Goal: Information Seeking & Learning: Check status

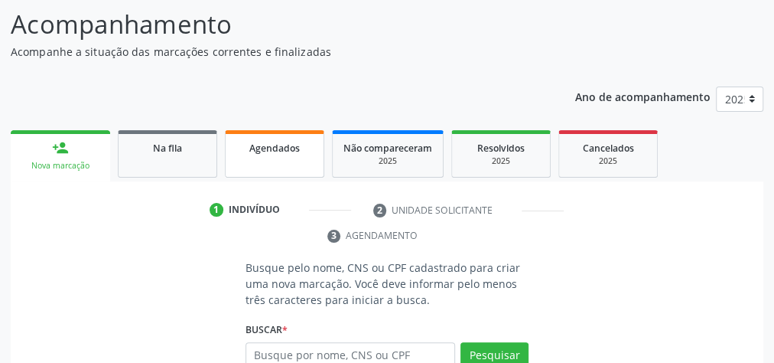
scroll to position [122, 0]
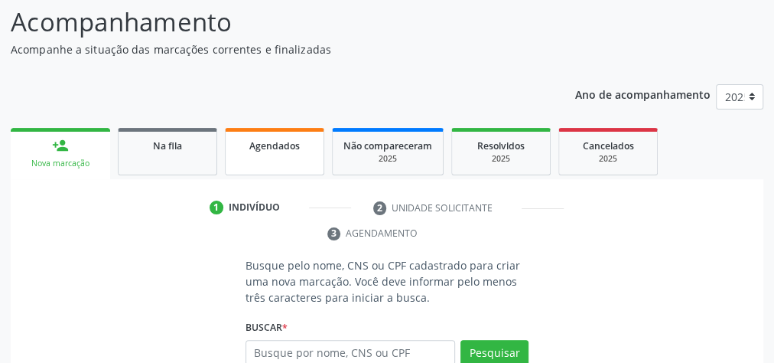
click at [266, 162] on link "Agendados" at bounding box center [274, 151] width 99 height 47
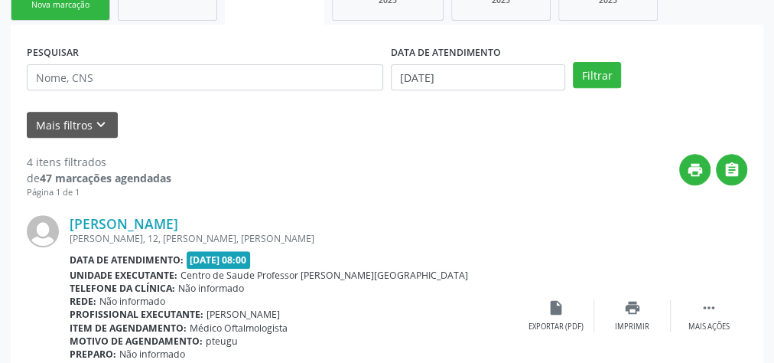
scroll to position [306, 0]
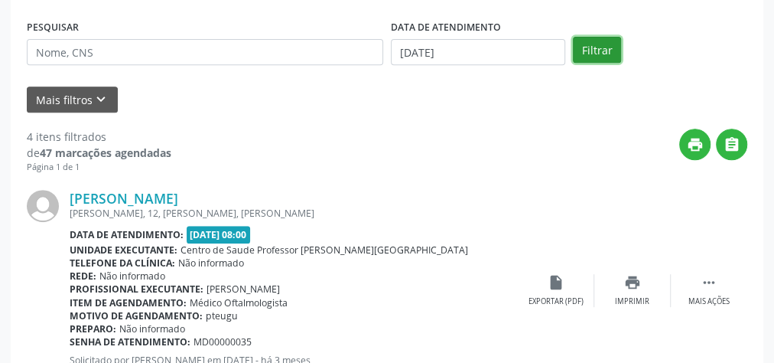
click at [599, 49] on button "Filtrar" at bounding box center [597, 50] width 48 height 26
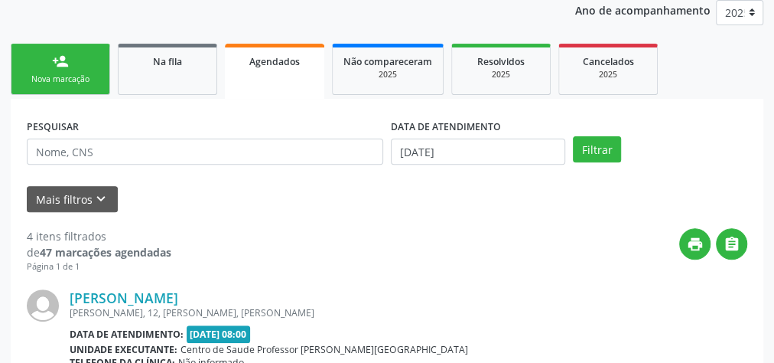
scroll to position [156, 0]
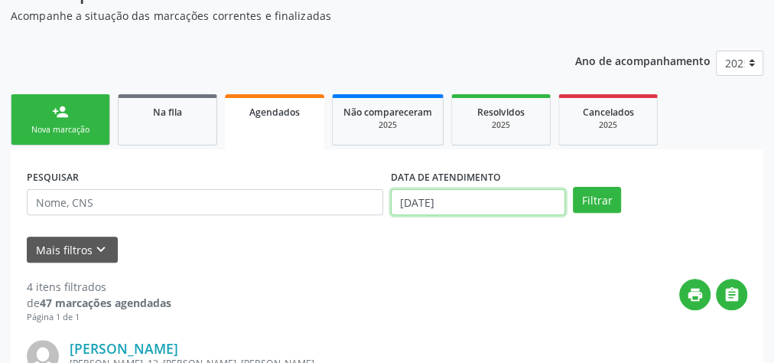
click at [408, 203] on input "[DATE]" at bounding box center [478, 202] width 174 height 26
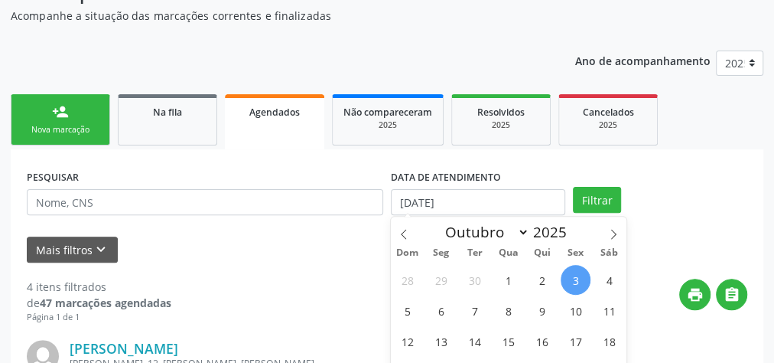
click at [576, 276] on span "3" at bounding box center [576, 280] width 30 height 30
type input "[DATE]"
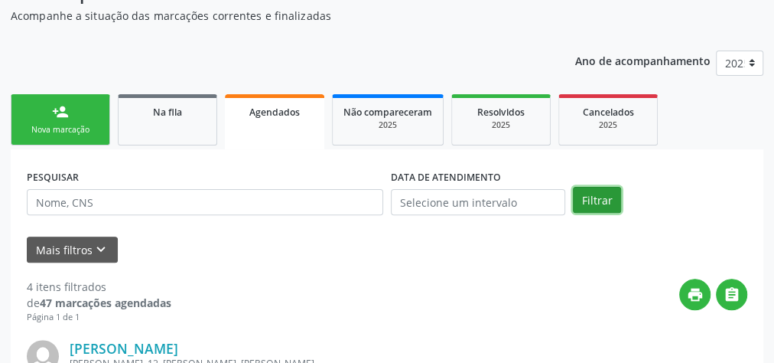
click at [597, 199] on button "Filtrar" at bounding box center [597, 200] width 48 height 26
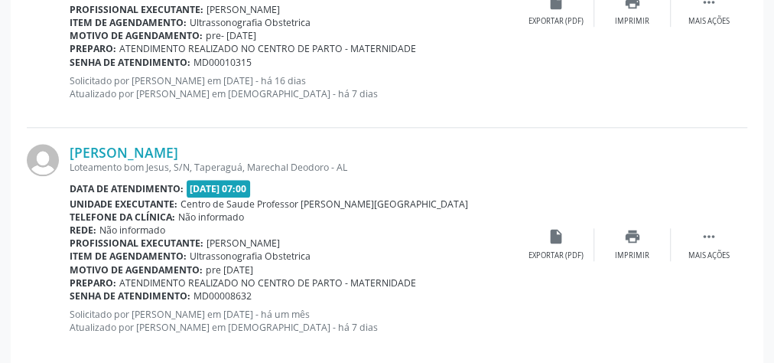
scroll to position [3668, 0]
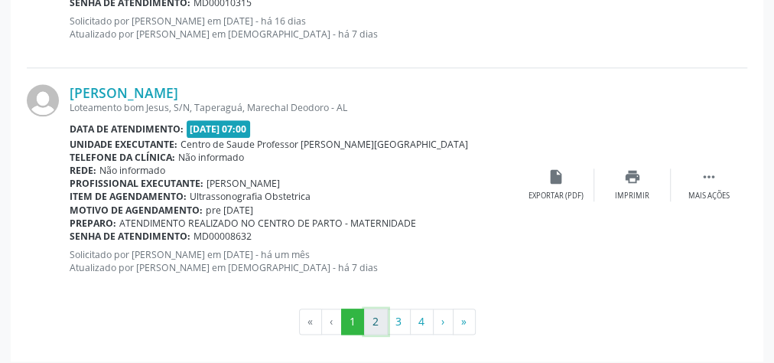
click at [375, 313] on button "2" at bounding box center [376, 321] width 24 height 26
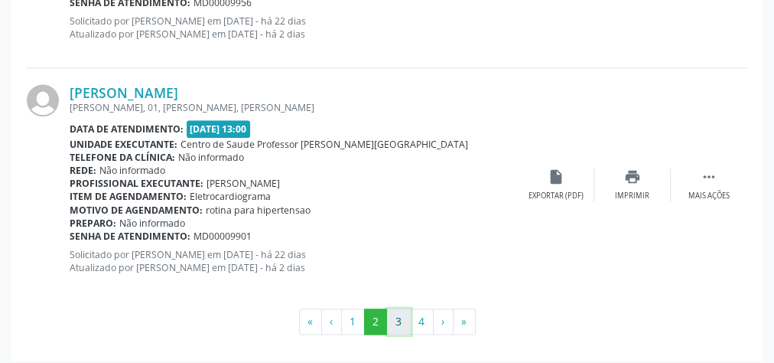
click at [403, 323] on button "3" at bounding box center [399, 321] width 24 height 26
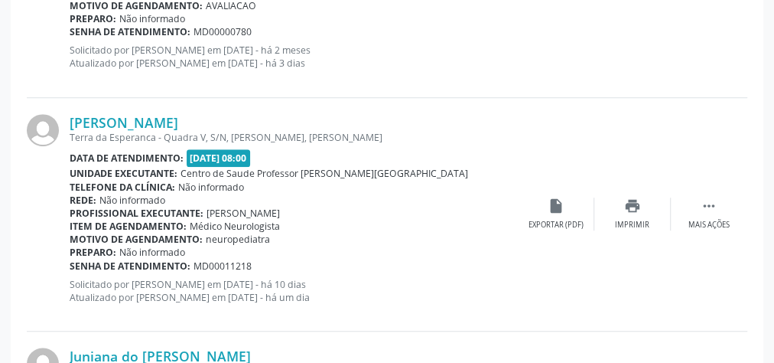
scroll to position [3424, 0]
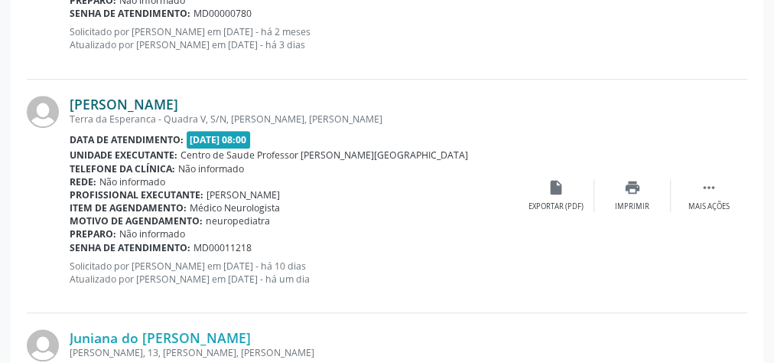
click at [178, 97] on link "[PERSON_NAME]" at bounding box center [124, 104] width 109 height 17
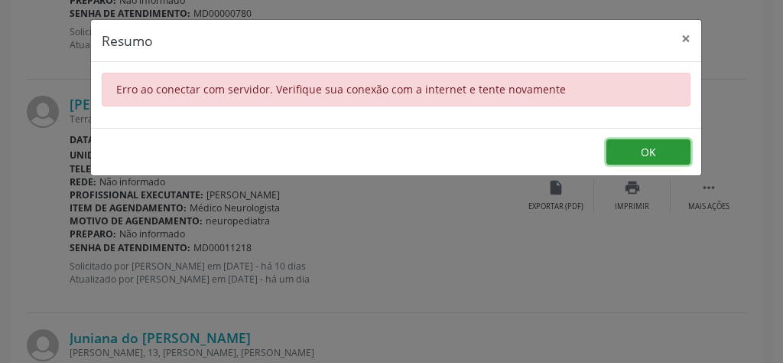
click at [649, 145] on button "OK" at bounding box center [649, 152] width 84 height 26
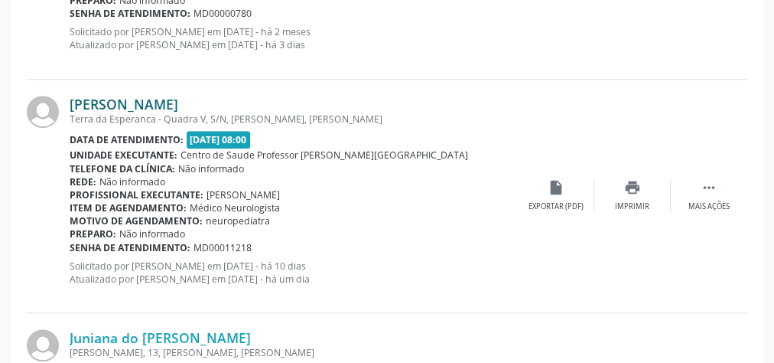
click at [112, 96] on link "[PERSON_NAME]" at bounding box center [124, 104] width 109 height 17
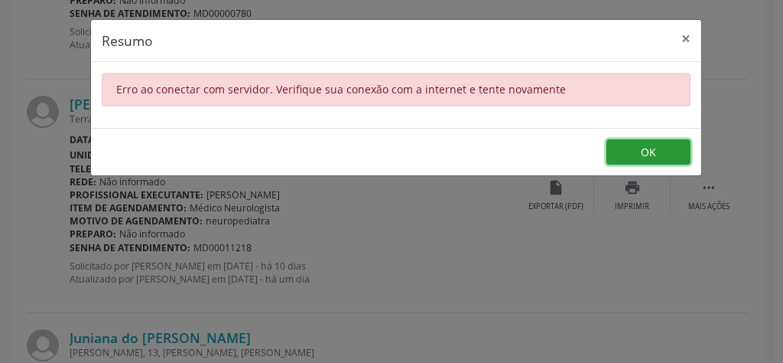
click at [623, 156] on button "OK" at bounding box center [649, 152] width 84 height 26
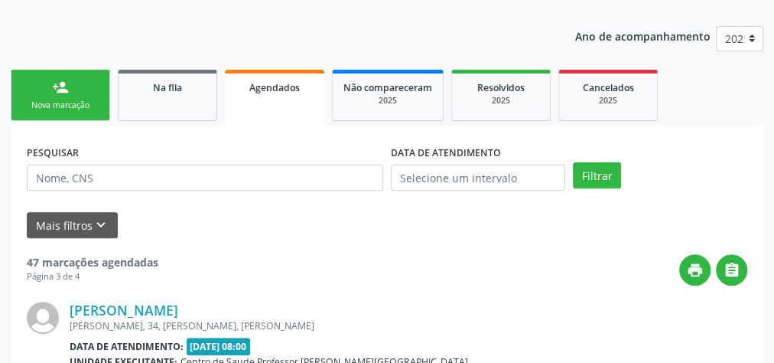
scroll to position [0, 0]
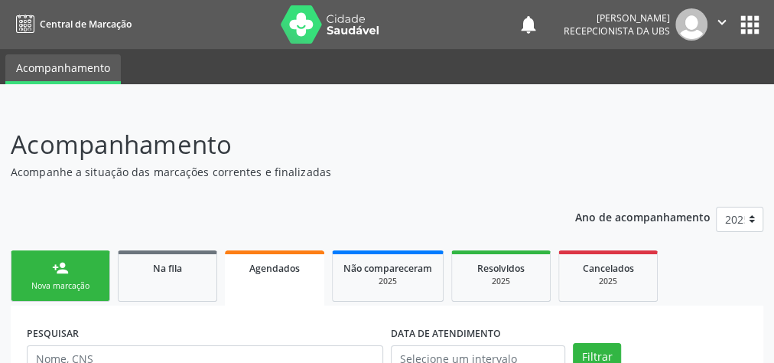
click at [278, 278] on link "Agendados" at bounding box center [274, 277] width 99 height 55
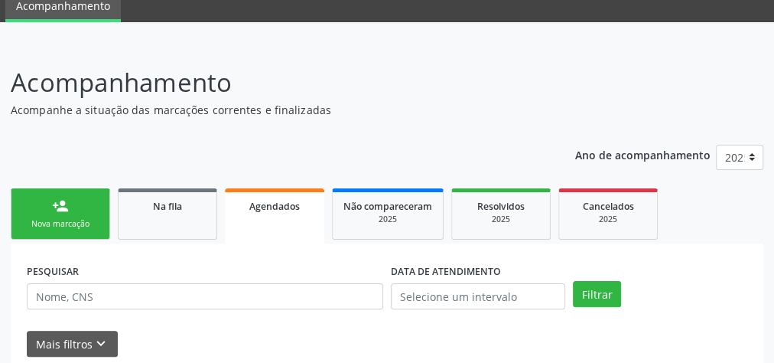
scroll to position [129, 0]
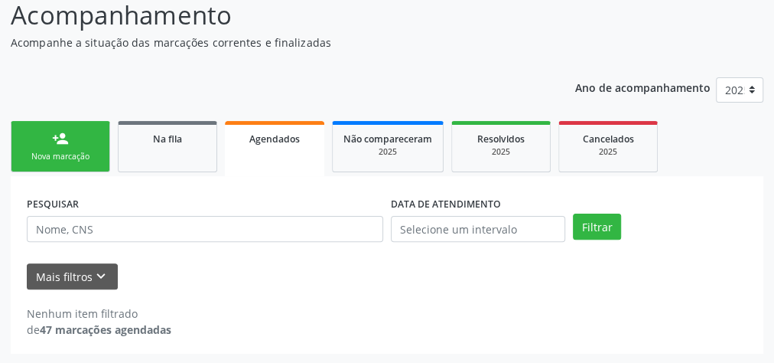
click at [285, 132] on span "Agendados" at bounding box center [274, 138] width 50 height 13
click at [444, 228] on input "text" at bounding box center [478, 229] width 174 height 26
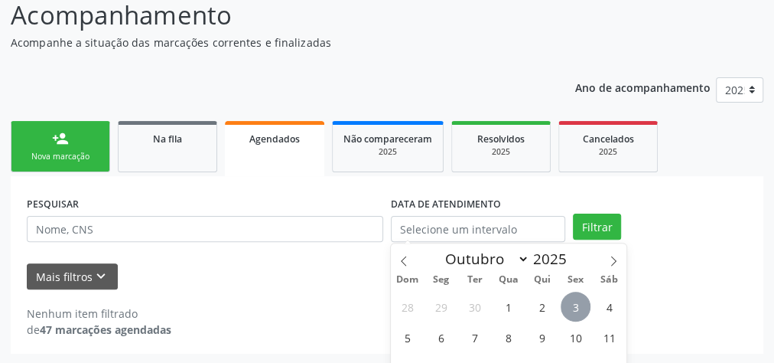
click at [577, 303] on span "3" at bounding box center [576, 306] width 30 height 30
type input "[DATE]"
click at [594, 214] on button "Filtrar" at bounding box center [597, 226] width 48 height 26
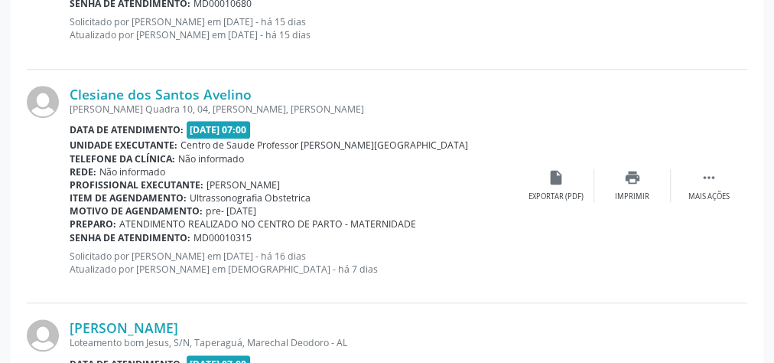
scroll to position [3668, 0]
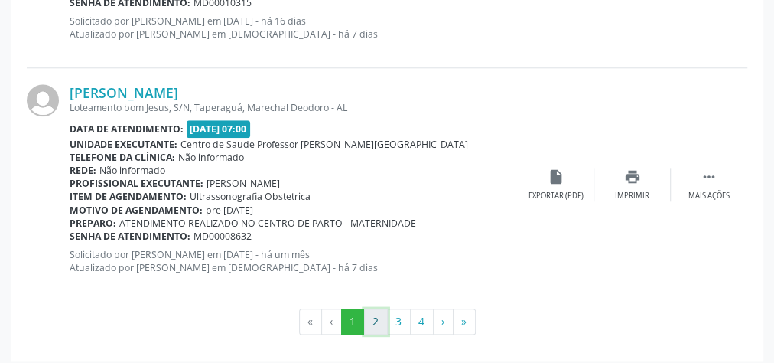
click at [376, 315] on button "2" at bounding box center [376, 321] width 24 height 26
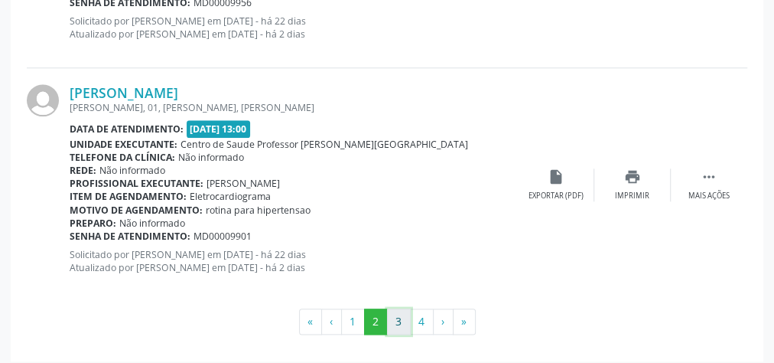
click at [400, 320] on button "3" at bounding box center [399, 321] width 24 height 26
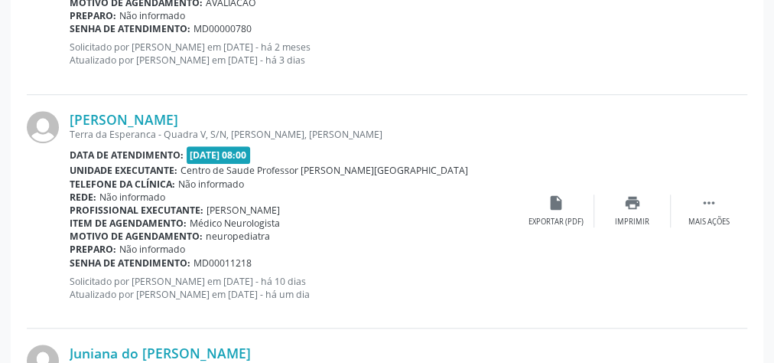
scroll to position [3424, 0]
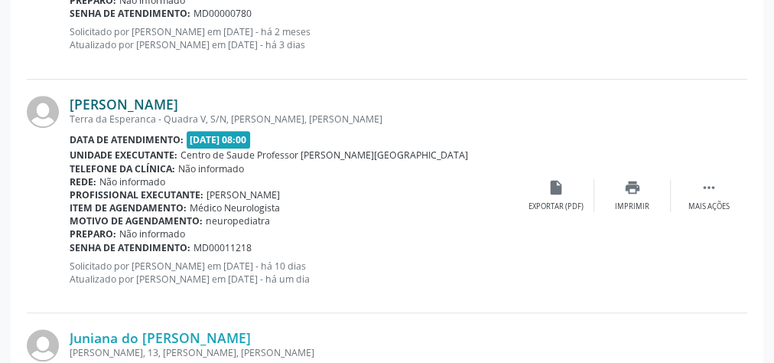
click at [178, 96] on link "[PERSON_NAME]" at bounding box center [124, 104] width 109 height 17
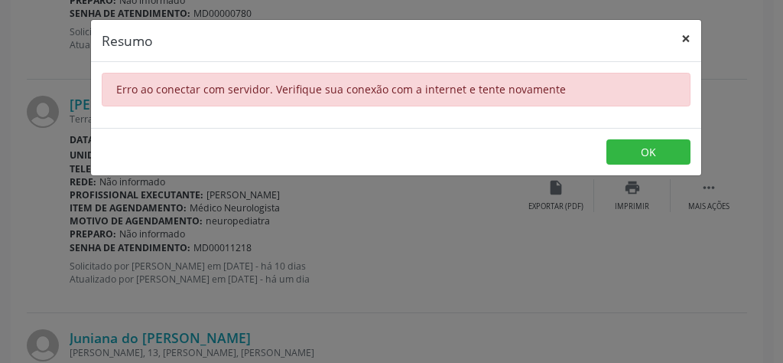
click at [687, 35] on button "×" at bounding box center [686, 38] width 31 height 37
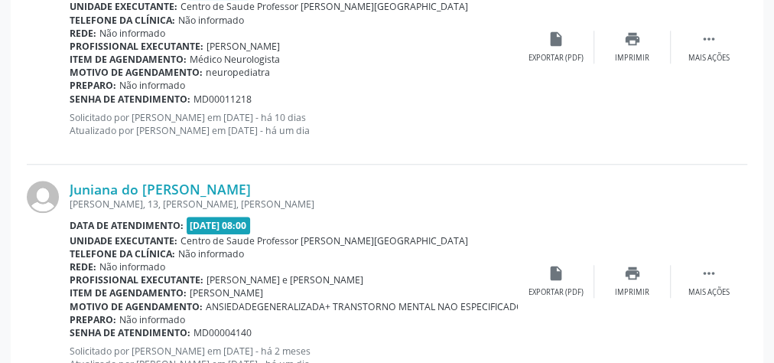
scroll to position [3607, 0]
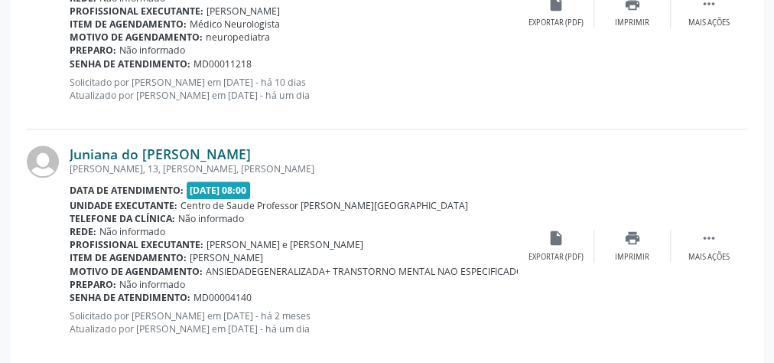
click at [167, 145] on link "Juniana do [PERSON_NAME]" at bounding box center [160, 153] width 181 height 17
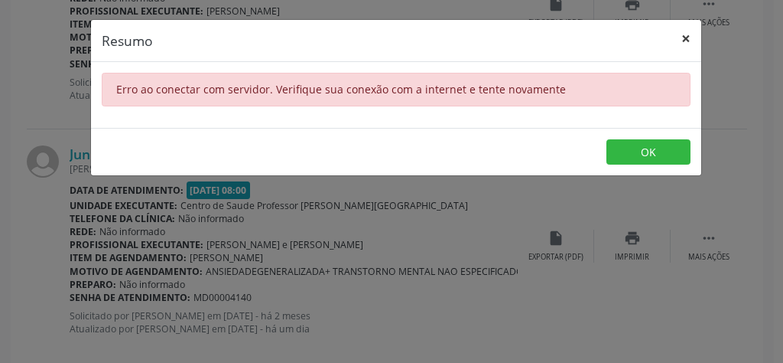
click at [686, 41] on button "×" at bounding box center [686, 38] width 31 height 37
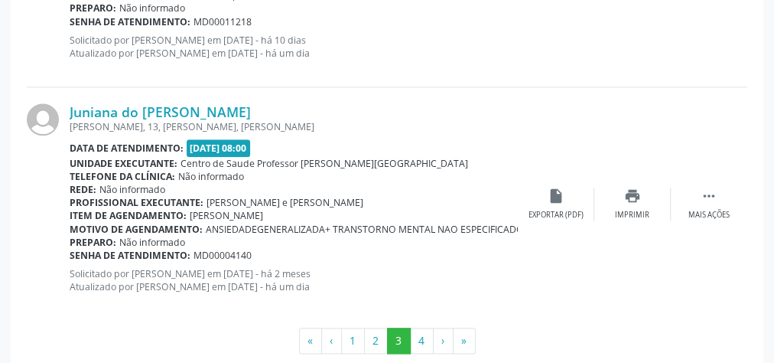
scroll to position [3668, 0]
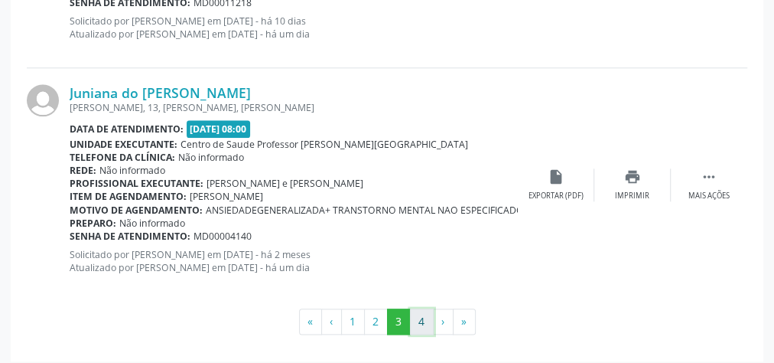
click at [428, 318] on button "4" at bounding box center [422, 321] width 24 height 26
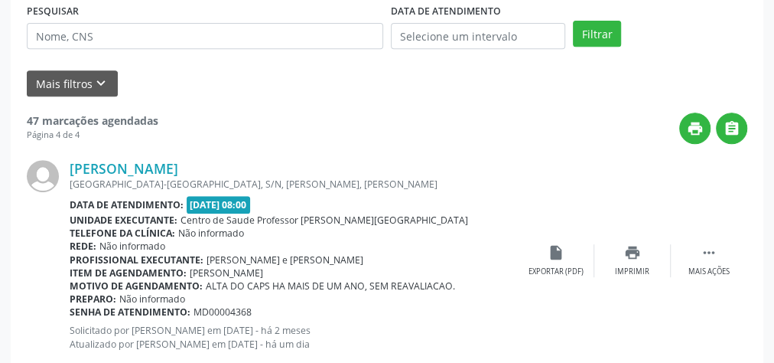
scroll to position [393, 0]
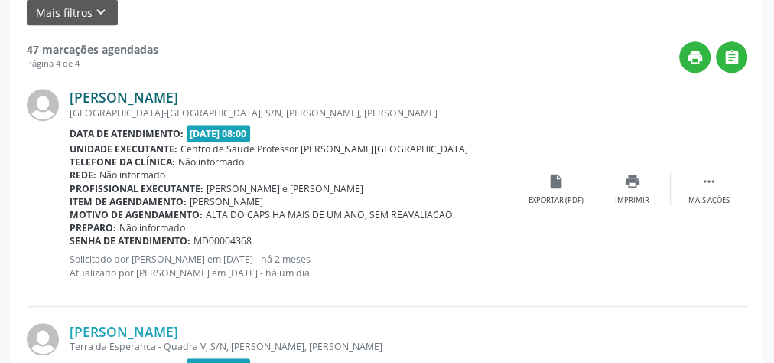
click at [178, 93] on link "[PERSON_NAME]" at bounding box center [124, 97] width 109 height 17
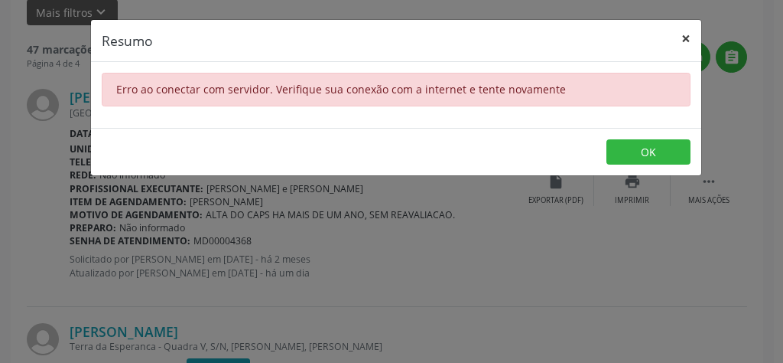
click at [683, 34] on button "×" at bounding box center [686, 38] width 31 height 37
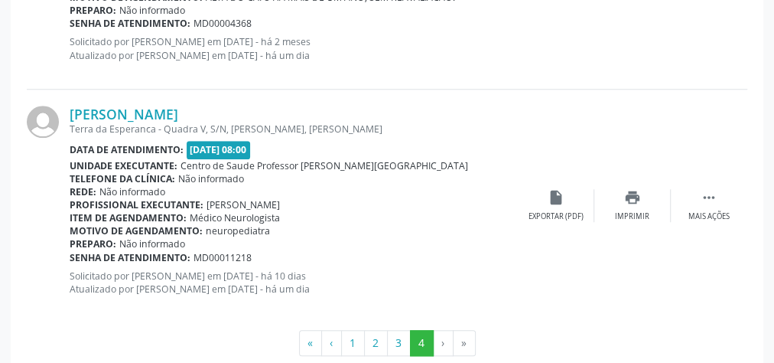
scroll to position [638, 0]
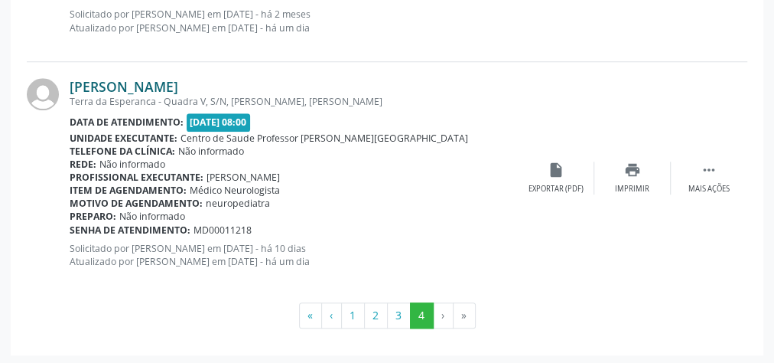
click at [148, 86] on link "[PERSON_NAME]" at bounding box center [124, 86] width 109 height 17
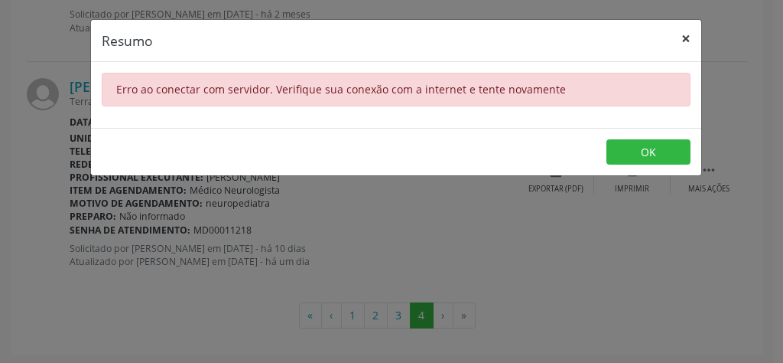
click at [688, 40] on button "×" at bounding box center [686, 38] width 31 height 37
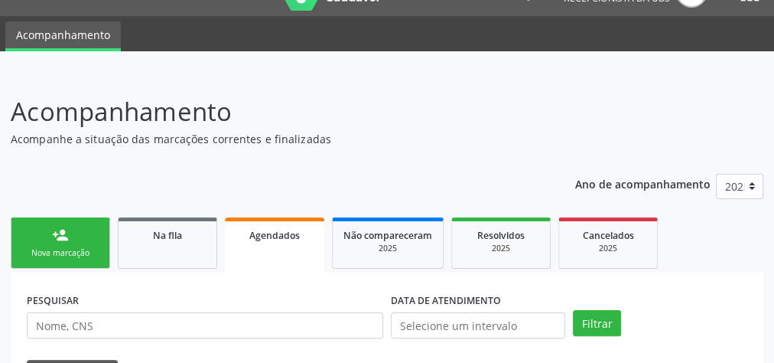
scroll to position [0, 0]
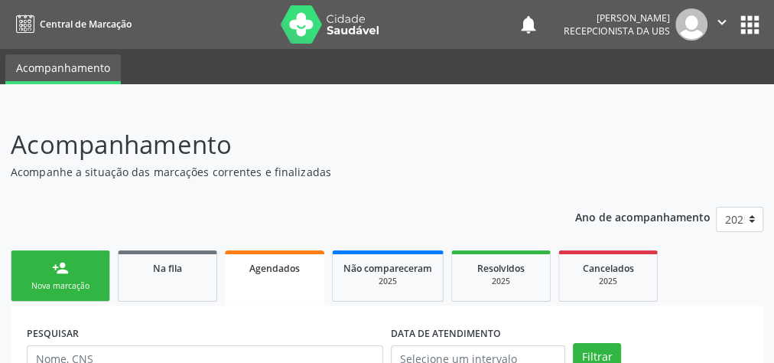
click at [67, 283] on div "Nova marcação" at bounding box center [60, 285] width 76 height 11
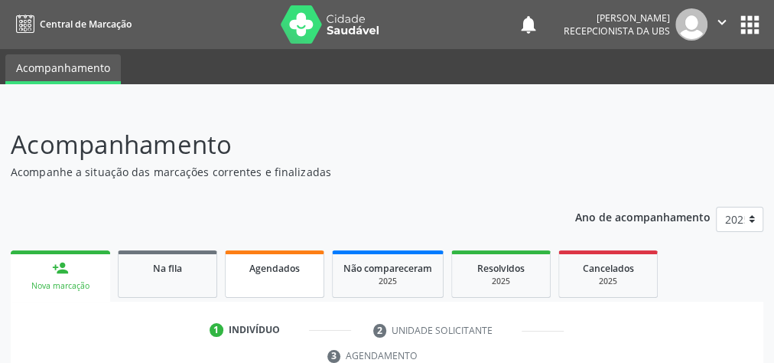
click at [286, 265] on span "Agendados" at bounding box center [274, 268] width 50 height 13
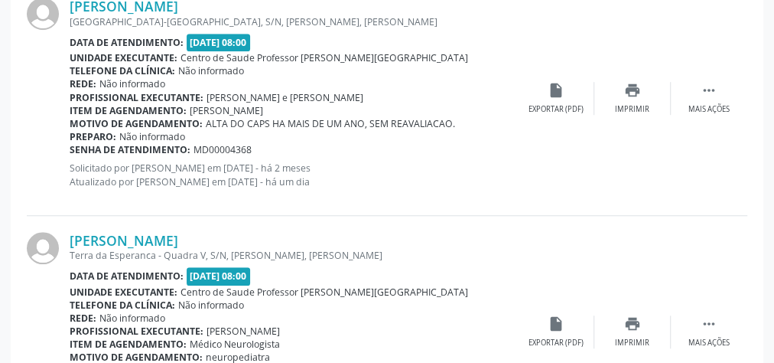
scroll to position [577, 0]
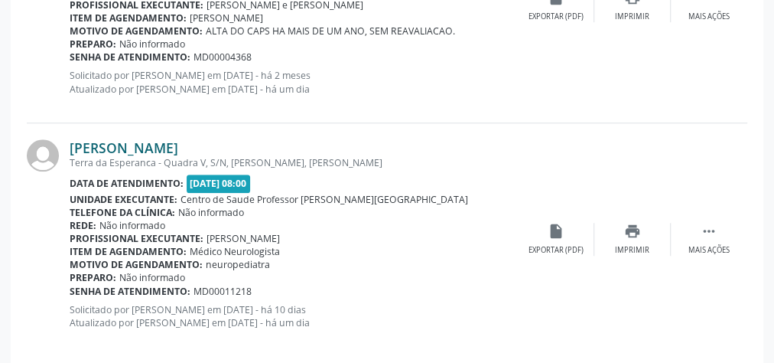
click at [178, 145] on link "[PERSON_NAME]" at bounding box center [124, 147] width 109 height 17
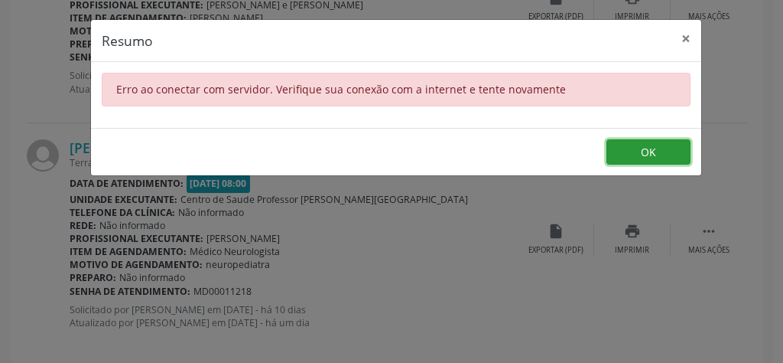
click at [671, 156] on button "OK" at bounding box center [649, 152] width 84 height 26
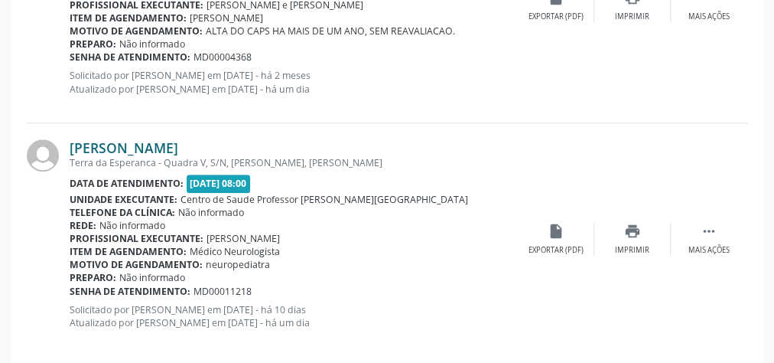
click at [155, 148] on link "[PERSON_NAME]" at bounding box center [124, 147] width 109 height 17
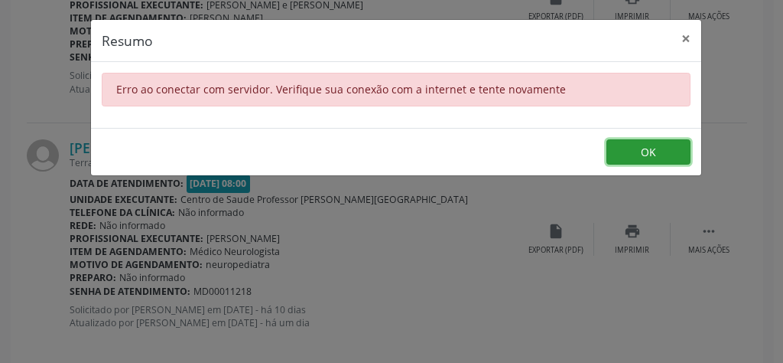
click at [663, 153] on button "OK" at bounding box center [649, 152] width 84 height 26
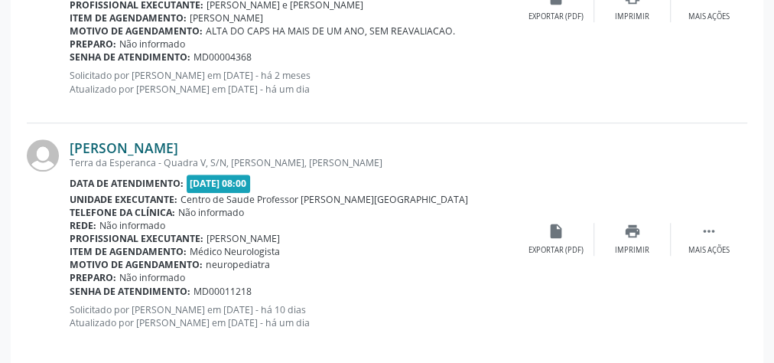
click at [178, 148] on link "[PERSON_NAME]" at bounding box center [124, 147] width 109 height 17
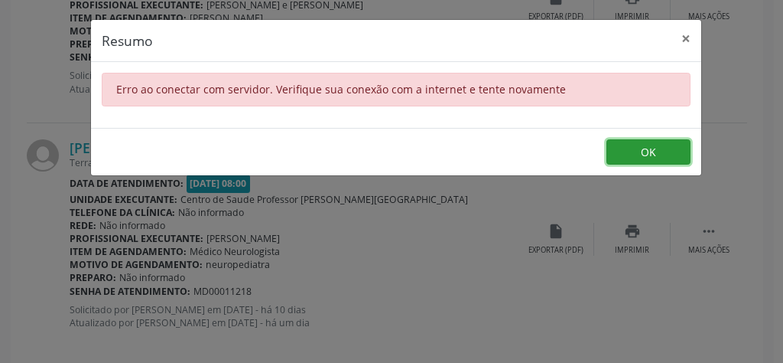
click at [682, 149] on button "OK" at bounding box center [649, 152] width 84 height 26
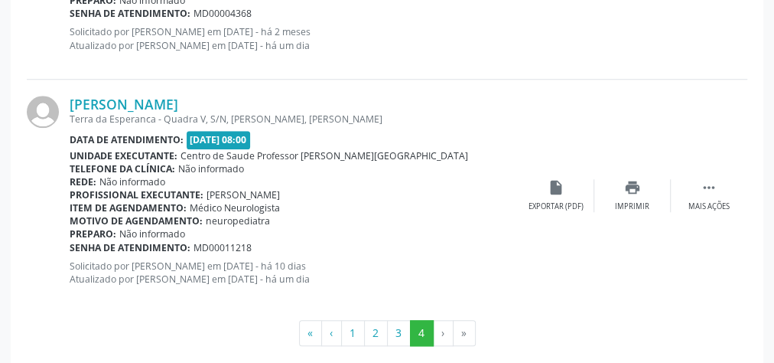
scroll to position [638, 0]
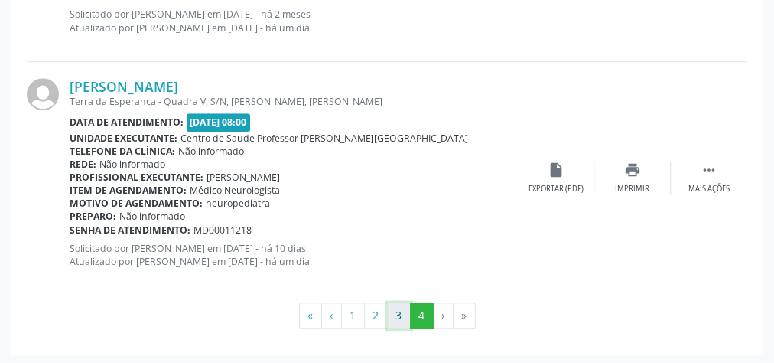
click at [402, 315] on button "3" at bounding box center [399, 315] width 24 height 26
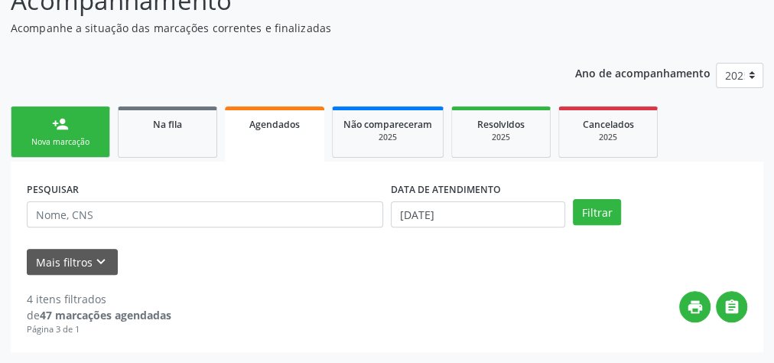
scroll to position [142, 0]
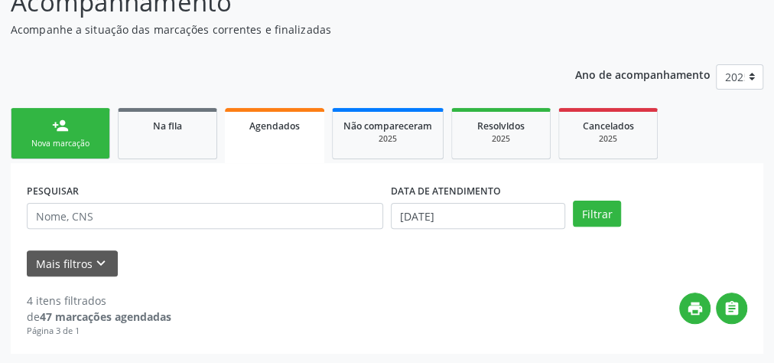
click at [89, 127] on link "person_add Nova marcação" at bounding box center [60, 133] width 99 height 51
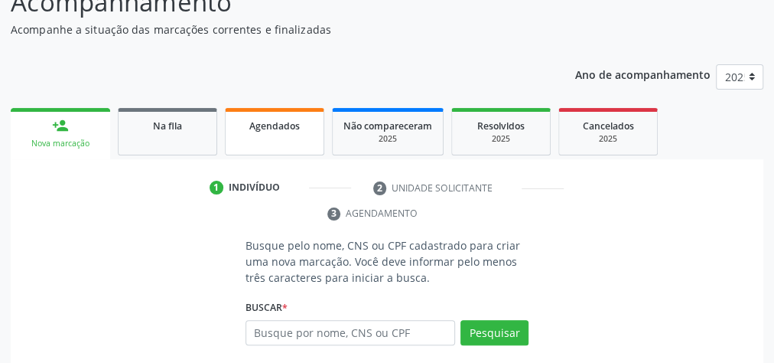
click at [298, 138] on link "Agendados" at bounding box center [274, 131] width 99 height 47
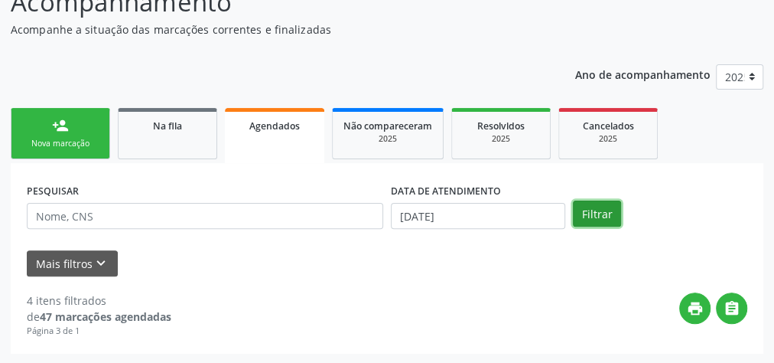
click at [587, 207] on button "Filtrar" at bounding box center [597, 213] width 48 height 26
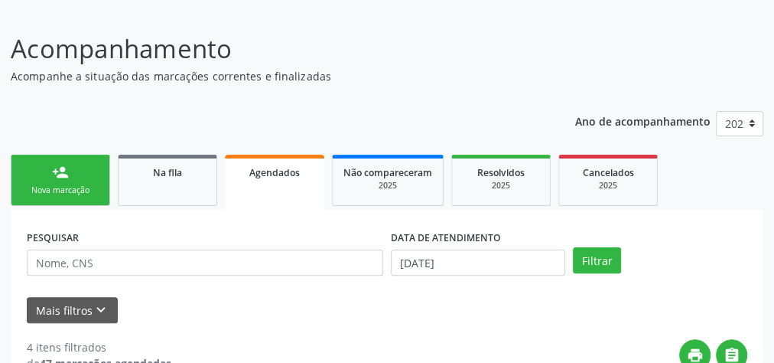
scroll to position [95, 0]
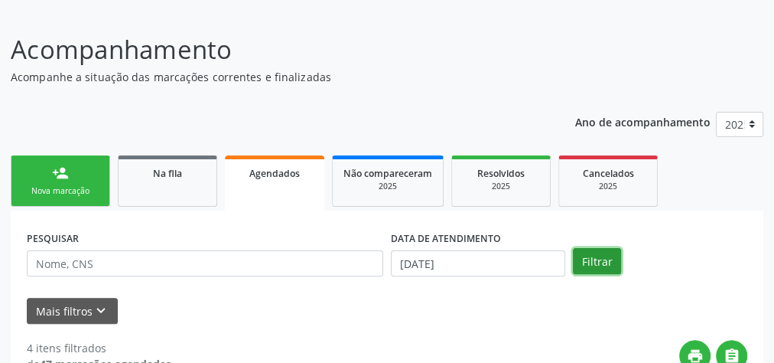
click at [594, 267] on button "Filtrar" at bounding box center [597, 261] width 48 height 26
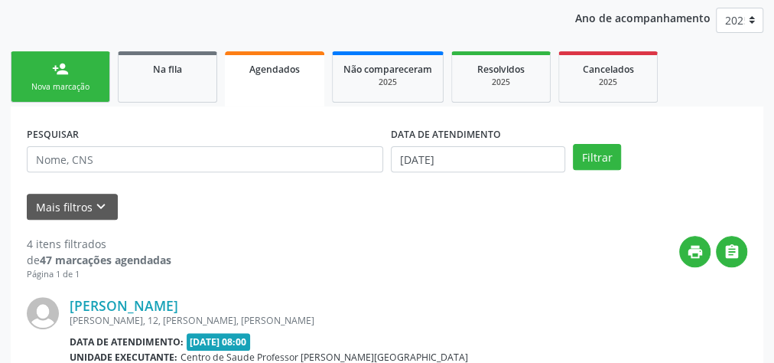
scroll to position [217, 0]
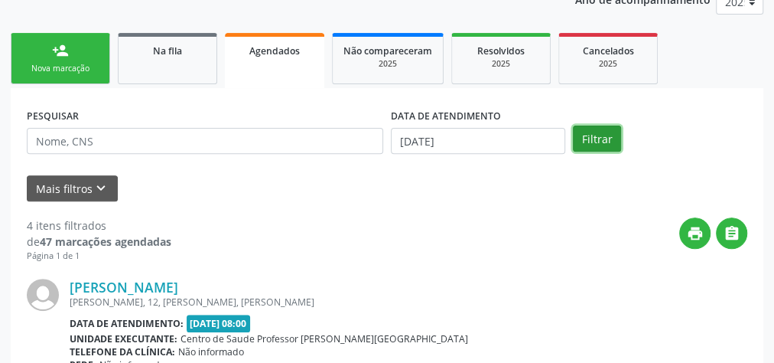
click at [603, 144] on button "Filtrar" at bounding box center [597, 138] width 48 height 26
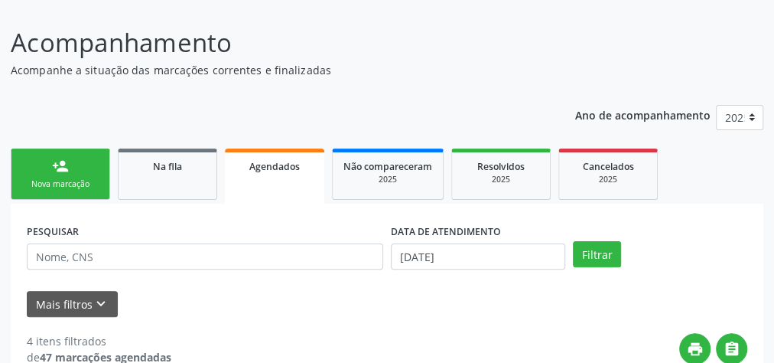
scroll to position [95, 0]
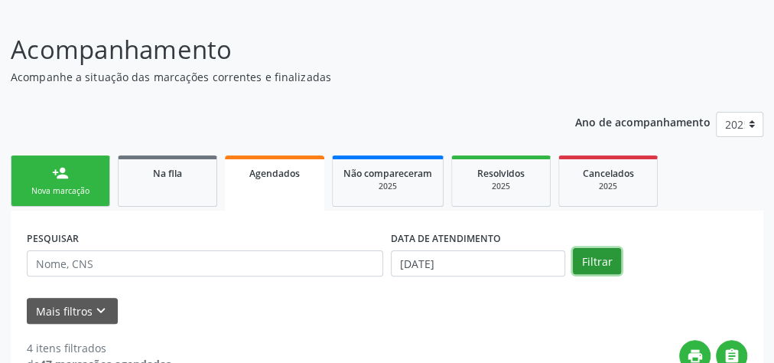
click at [603, 252] on button "Filtrar" at bounding box center [597, 261] width 48 height 26
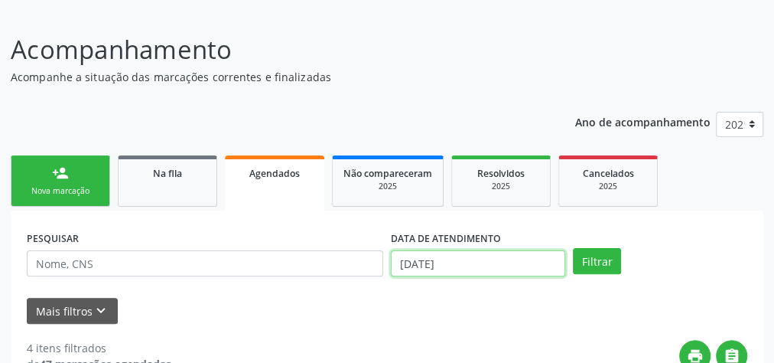
click at [406, 262] on input "[DATE]" at bounding box center [478, 263] width 174 height 26
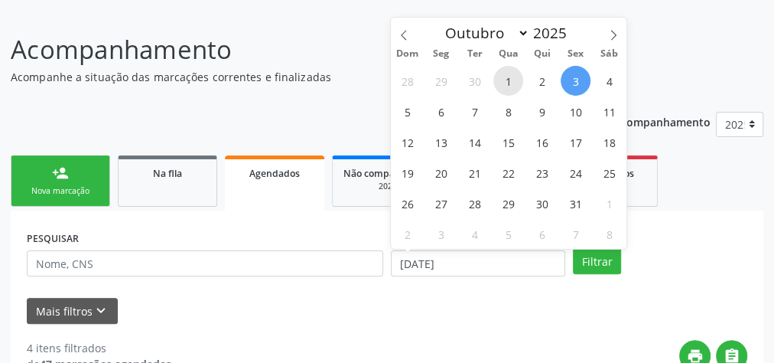
click at [507, 68] on span "1" at bounding box center [508, 81] width 30 height 30
type input "[DATE]"
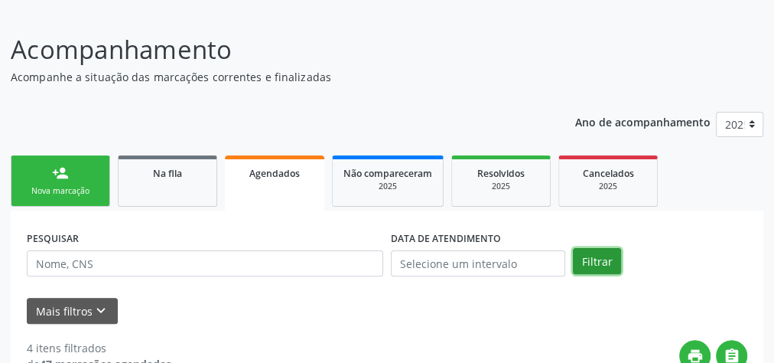
click at [604, 266] on button "Filtrar" at bounding box center [597, 261] width 48 height 26
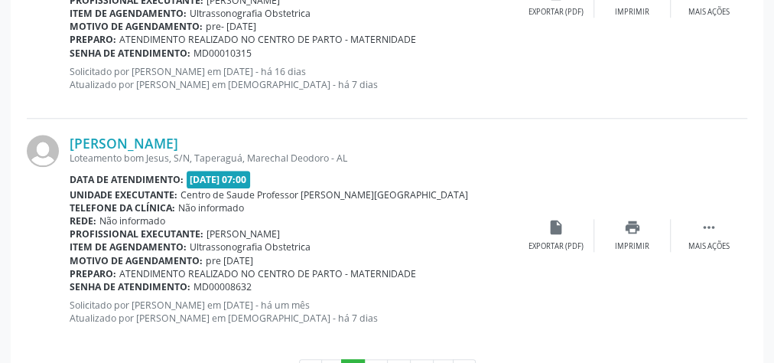
scroll to position [3668, 0]
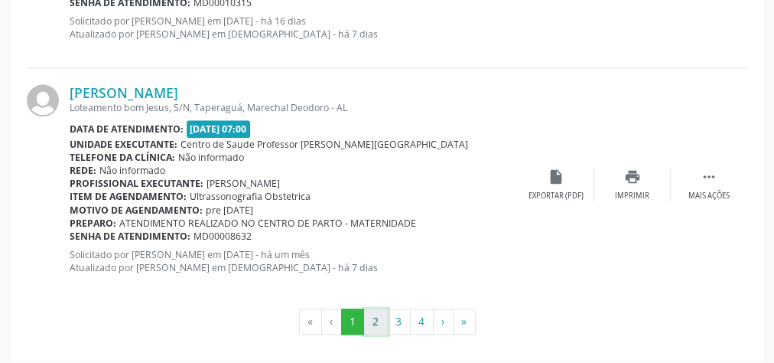
click at [372, 316] on button "2" at bounding box center [376, 321] width 24 height 26
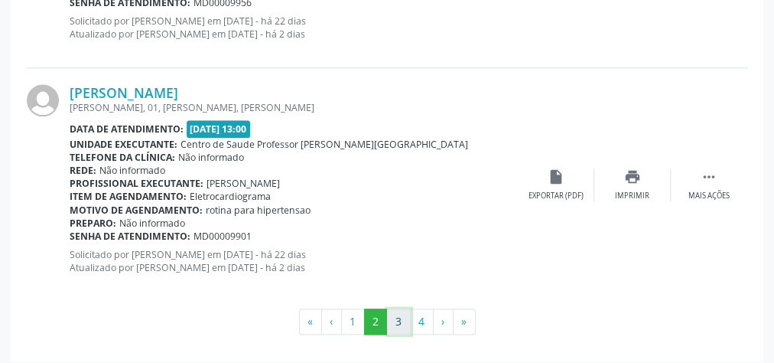
click at [398, 314] on button "3" at bounding box center [399, 321] width 24 height 26
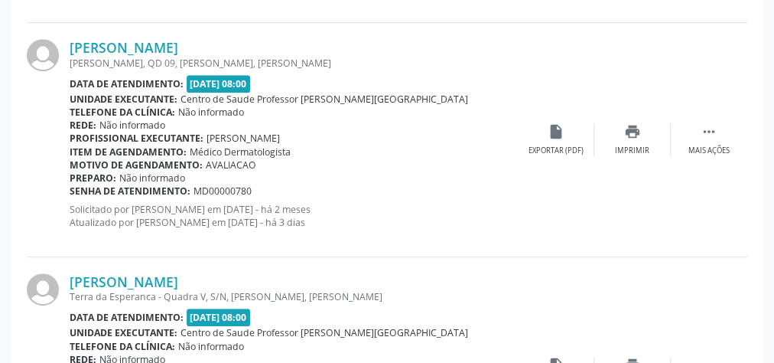
scroll to position [3362, 0]
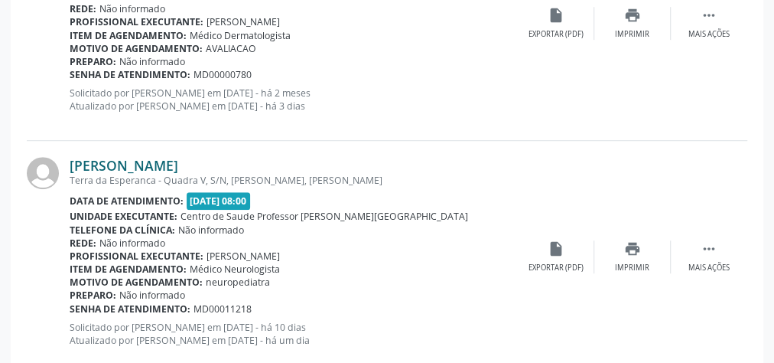
click at [170, 159] on link "[PERSON_NAME]" at bounding box center [124, 165] width 109 height 17
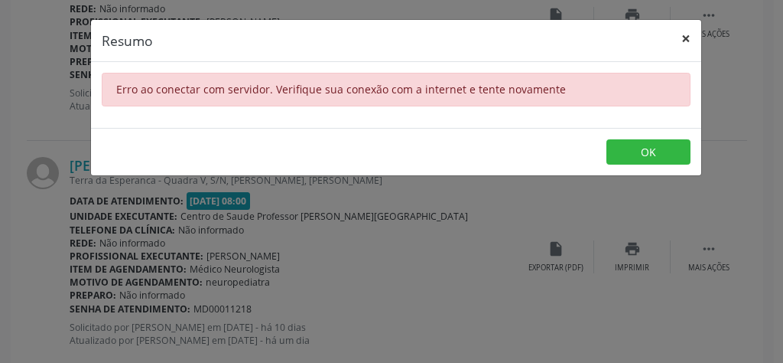
click at [688, 32] on button "×" at bounding box center [686, 38] width 31 height 37
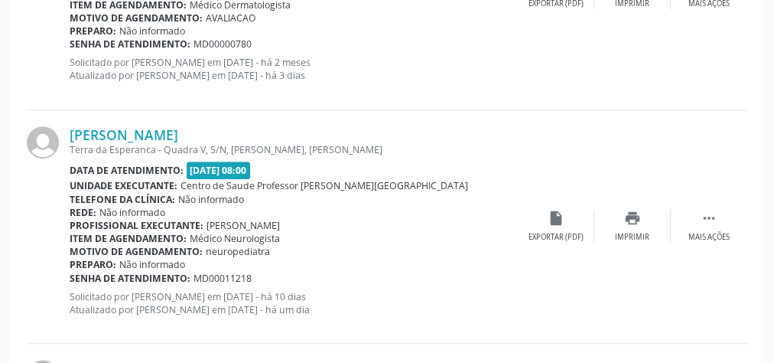
scroll to position [3485, 0]
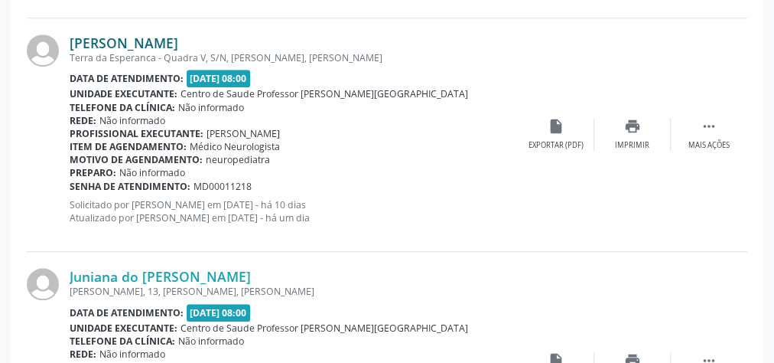
click at [174, 34] on link "[PERSON_NAME]" at bounding box center [124, 42] width 109 height 17
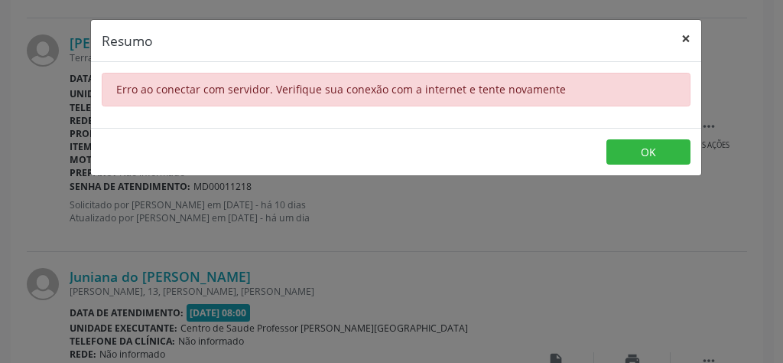
click at [686, 31] on button "×" at bounding box center [686, 38] width 31 height 37
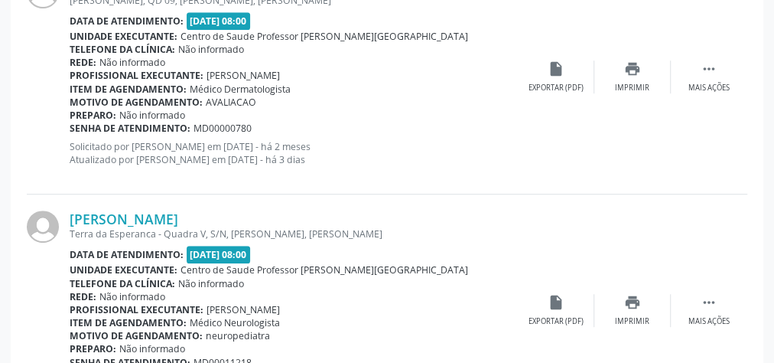
scroll to position [3301, 0]
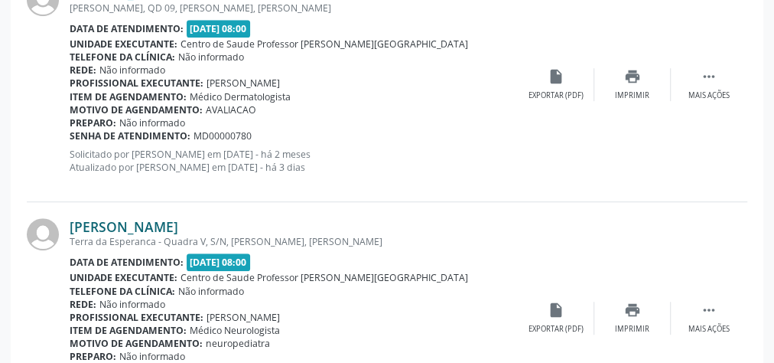
click at [157, 223] on link "[PERSON_NAME]" at bounding box center [124, 226] width 109 height 17
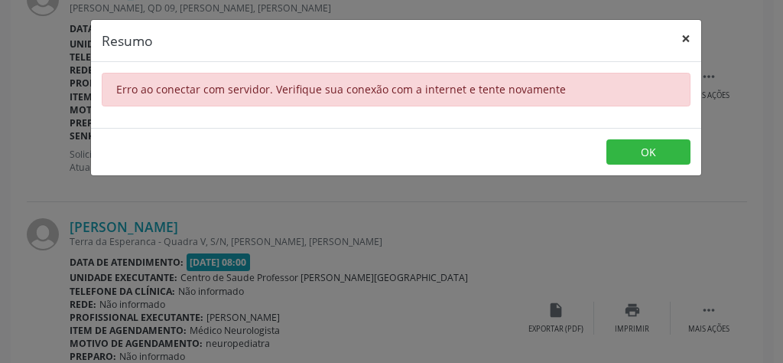
click at [689, 37] on button "×" at bounding box center [686, 38] width 31 height 37
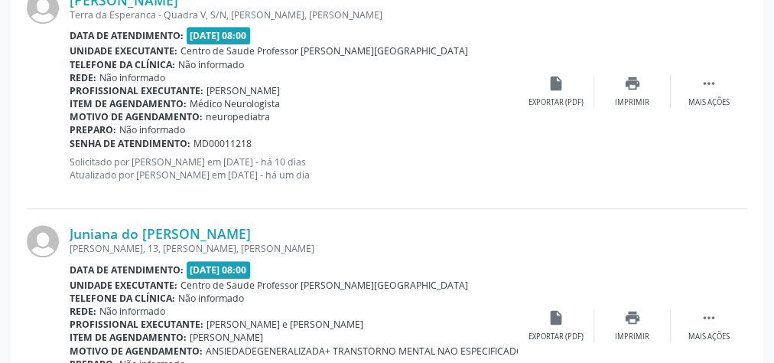
scroll to position [3546, 0]
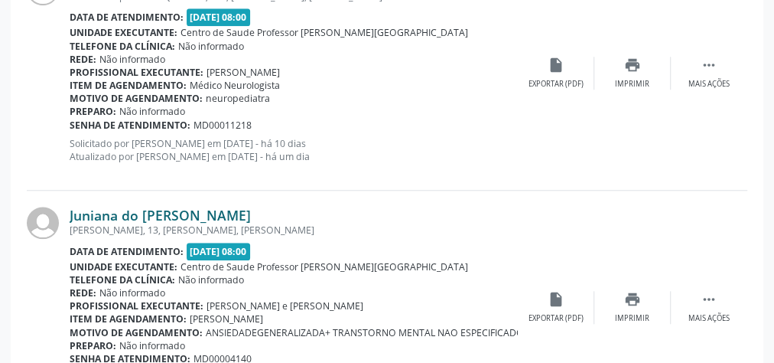
click at [126, 210] on link "Juniana do [PERSON_NAME]" at bounding box center [160, 215] width 181 height 17
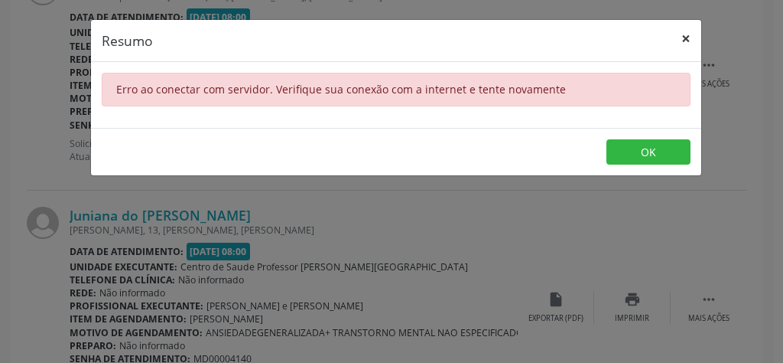
click at [694, 37] on button "×" at bounding box center [686, 38] width 31 height 37
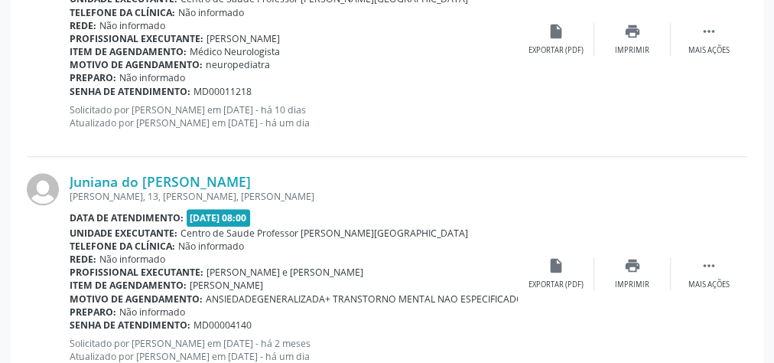
scroll to position [3607, 0]
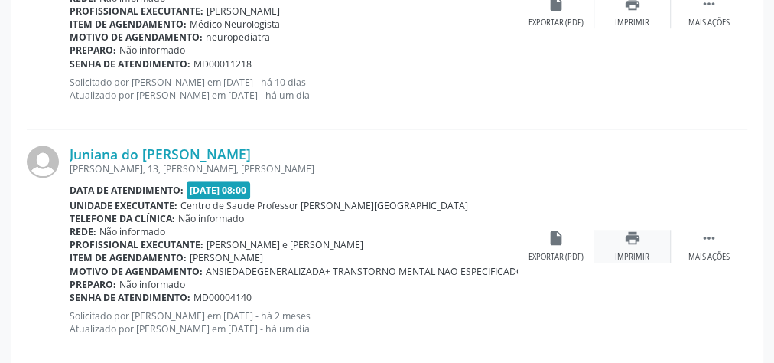
click at [639, 242] on div "print Imprimir" at bounding box center [632, 245] width 76 height 33
click at [203, 146] on link "Juniana do [PERSON_NAME]" at bounding box center [160, 153] width 181 height 17
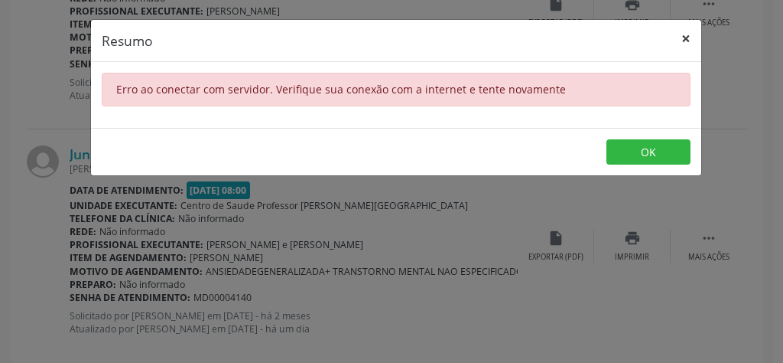
click at [690, 40] on button "×" at bounding box center [686, 38] width 31 height 37
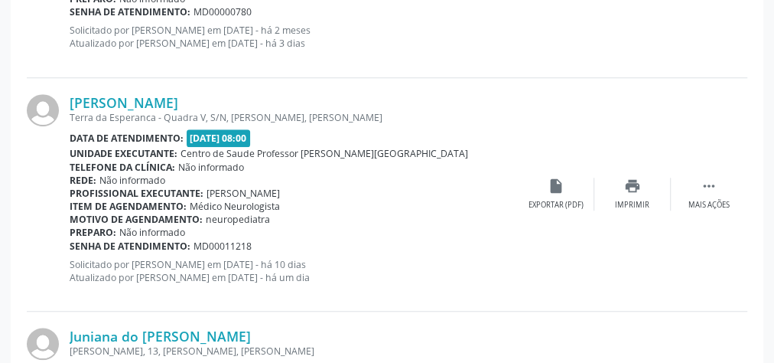
scroll to position [3424, 0]
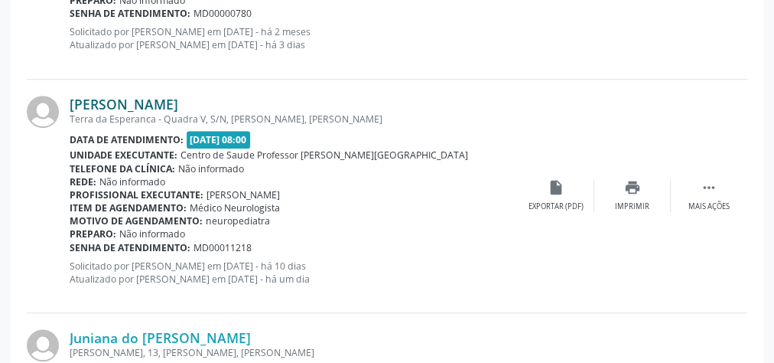
click at [178, 96] on link "[PERSON_NAME]" at bounding box center [124, 104] width 109 height 17
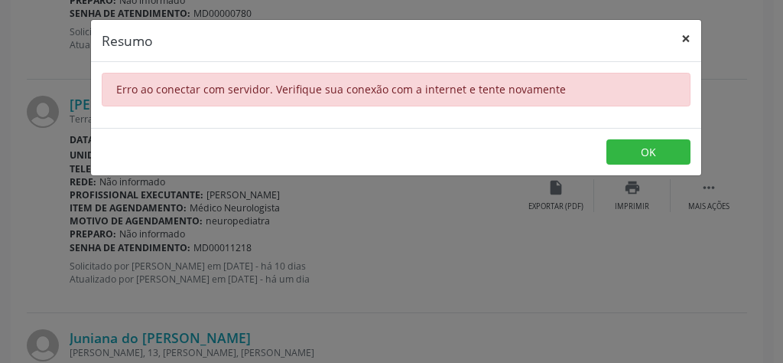
click at [691, 37] on button "×" at bounding box center [686, 38] width 31 height 37
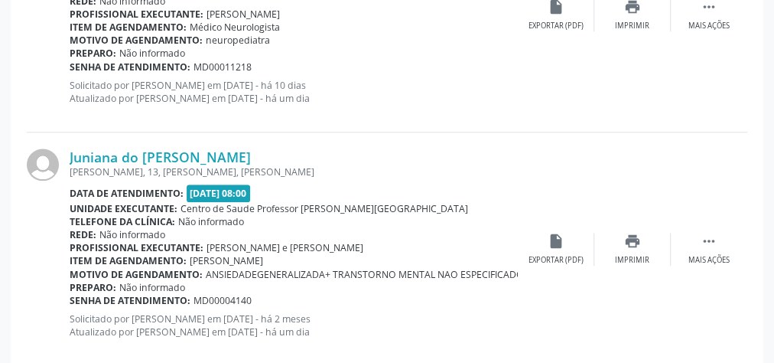
scroll to position [3668, 0]
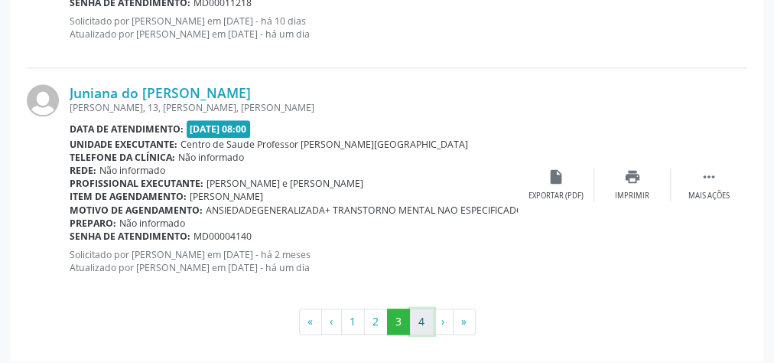
click at [424, 311] on button "4" at bounding box center [422, 321] width 24 height 26
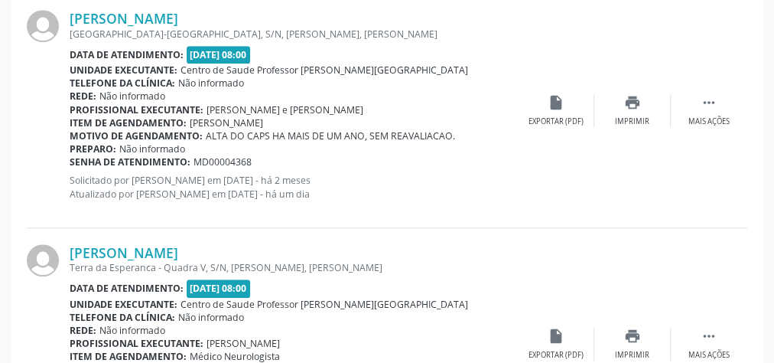
scroll to position [454, 0]
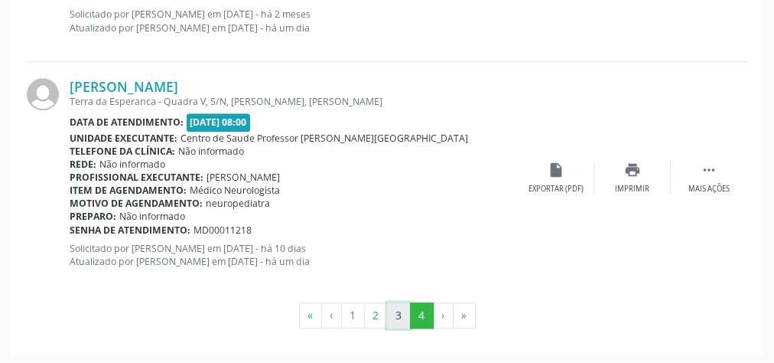
click at [394, 316] on button "3" at bounding box center [399, 315] width 24 height 26
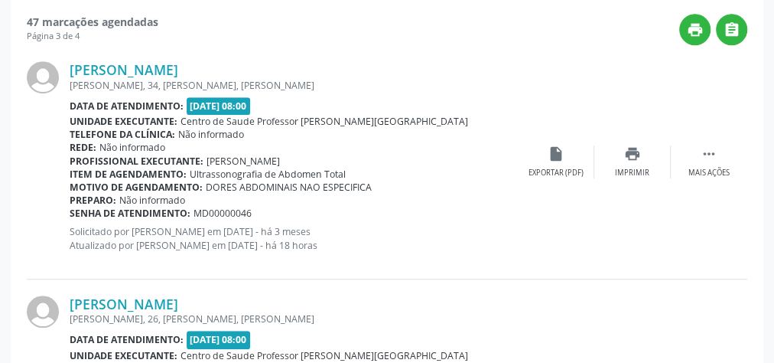
scroll to position [393, 0]
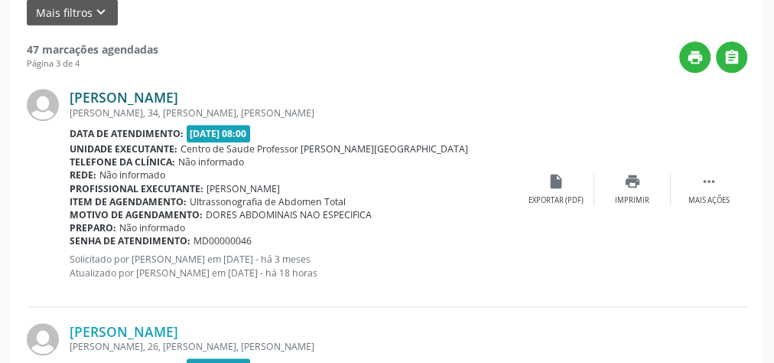
click at [171, 97] on link "[PERSON_NAME]" at bounding box center [124, 97] width 109 height 17
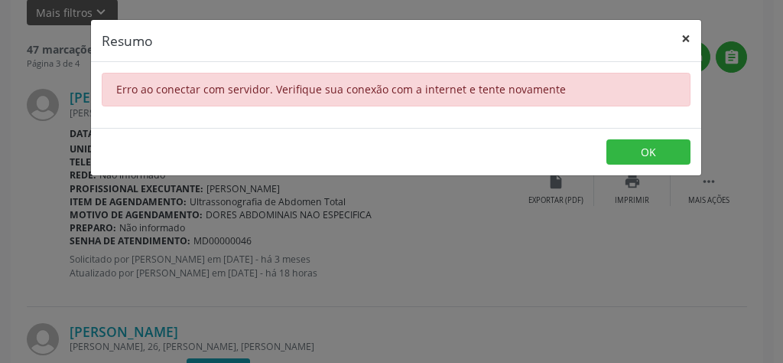
click at [682, 37] on button "×" at bounding box center [686, 38] width 31 height 37
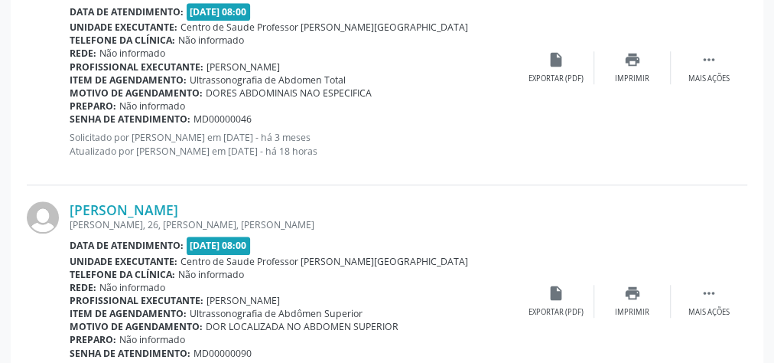
scroll to position [516, 0]
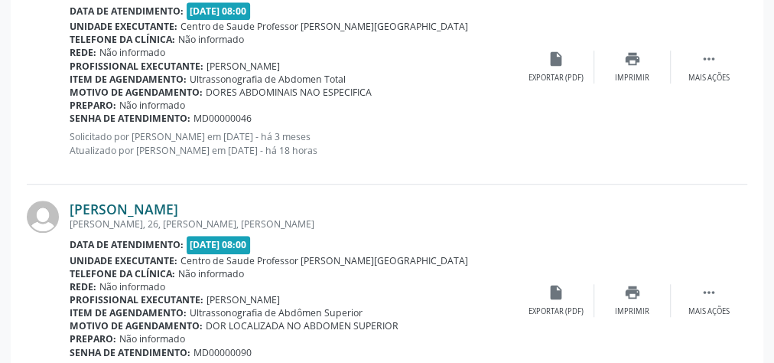
click at [114, 213] on link "[PERSON_NAME]" at bounding box center [124, 208] width 109 height 17
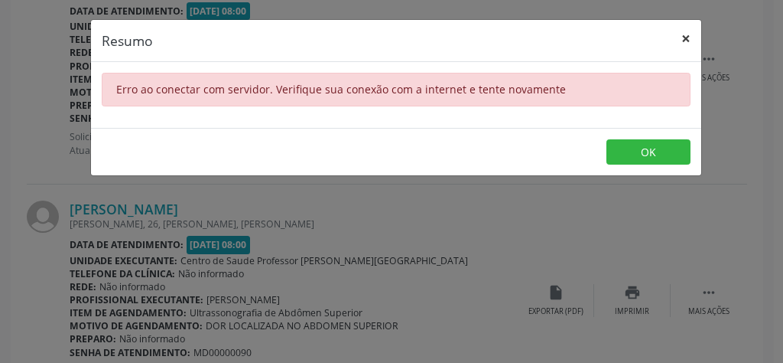
click at [687, 37] on button "×" at bounding box center [686, 38] width 31 height 37
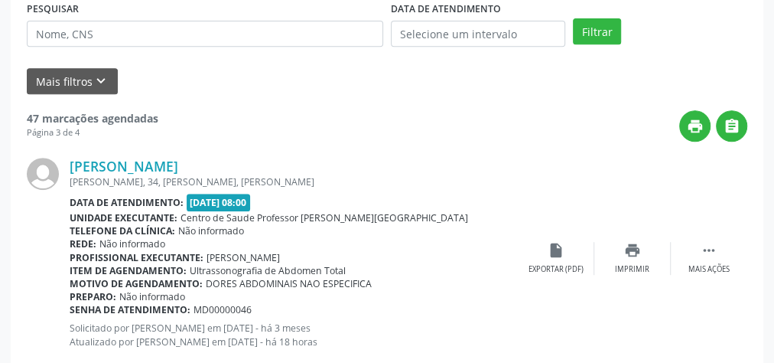
scroll to position [303, 0]
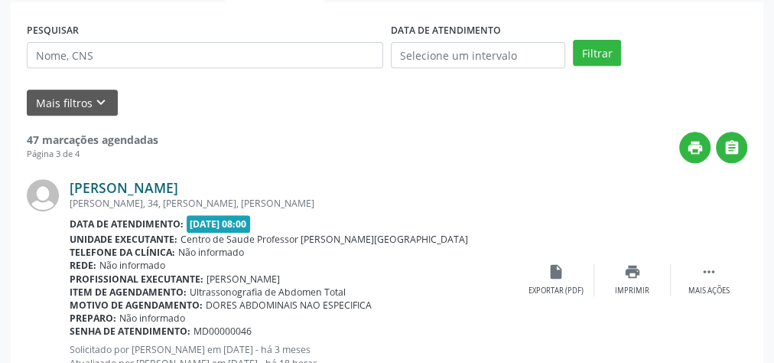
click at [178, 189] on link "[PERSON_NAME]" at bounding box center [124, 187] width 109 height 17
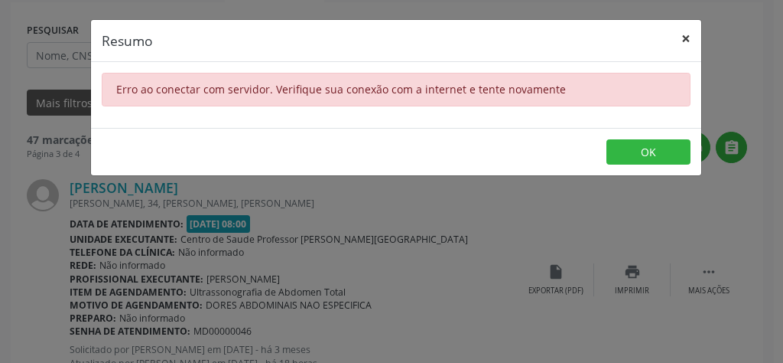
click at [696, 31] on button "×" at bounding box center [686, 38] width 31 height 37
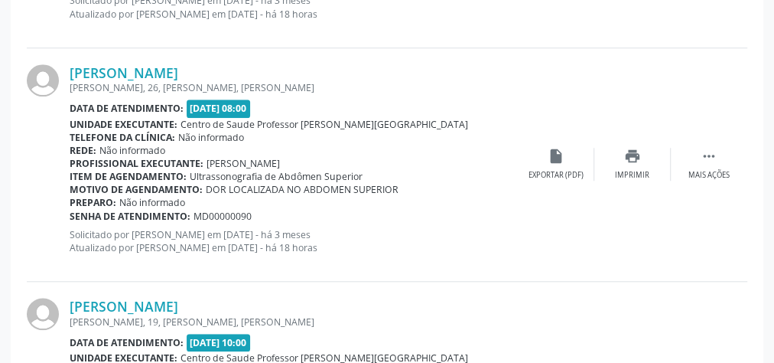
scroll to position [670, 0]
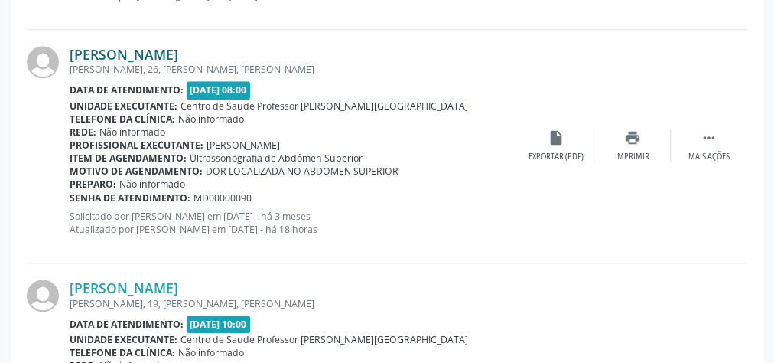
click at [127, 55] on link "[PERSON_NAME]" at bounding box center [124, 54] width 109 height 17
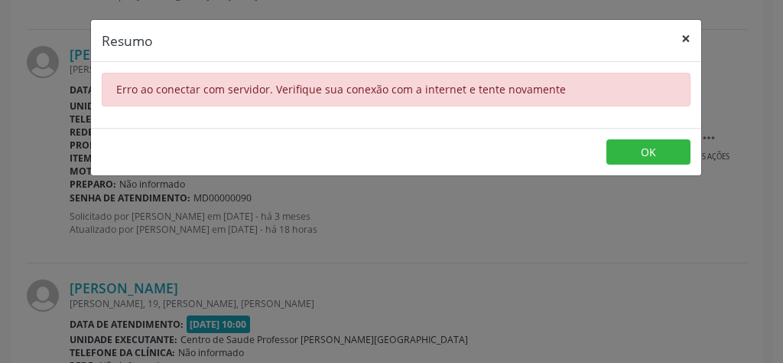
click at [690, 38] on button "×" at bounding box center [686, 38] width 31 height 37
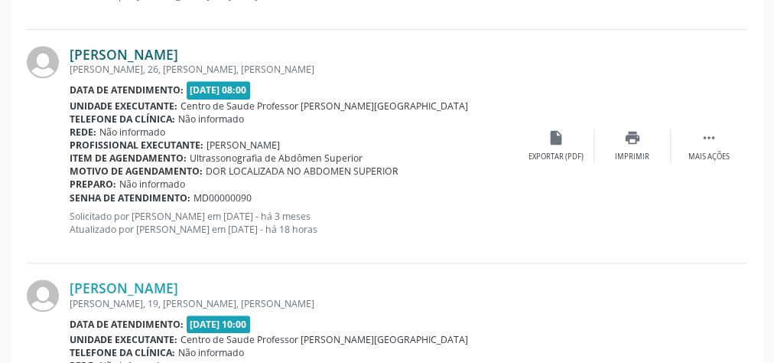
click at [122, 57] on link "[PERSON_NAME]" at bounding box center [124, 54] width 109 height 17
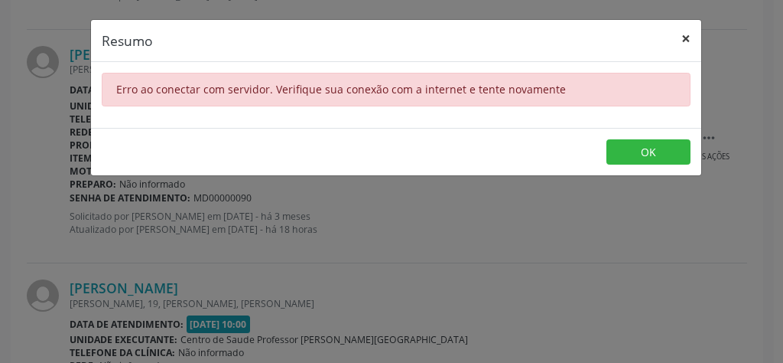
click at [681, 41] on button "×" at bounding box center [686, 38] width 31 height 37
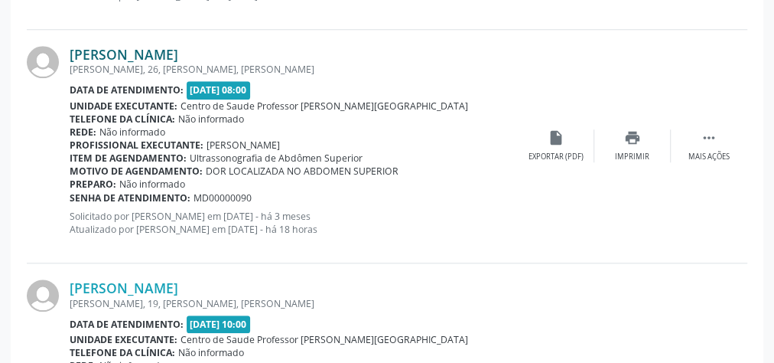
click at [127, 53] on link "[PERSON_NAME]" at bounding box center [124, 54] width 109 height 17
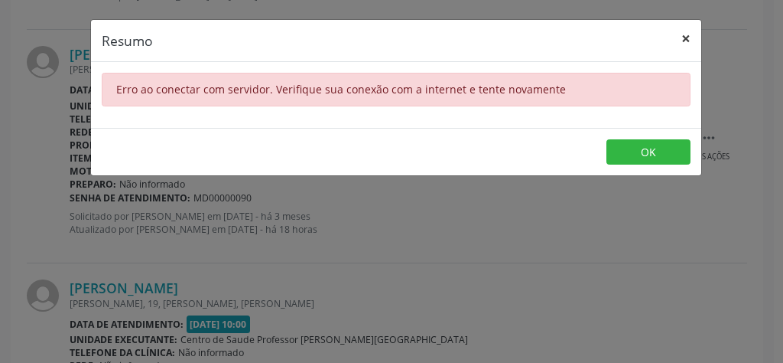
click at [681, 41] on button "×" at bounding box center [686, 38] width 31 height 37
